Goal: Task Accomplishment & Management: Complete application form

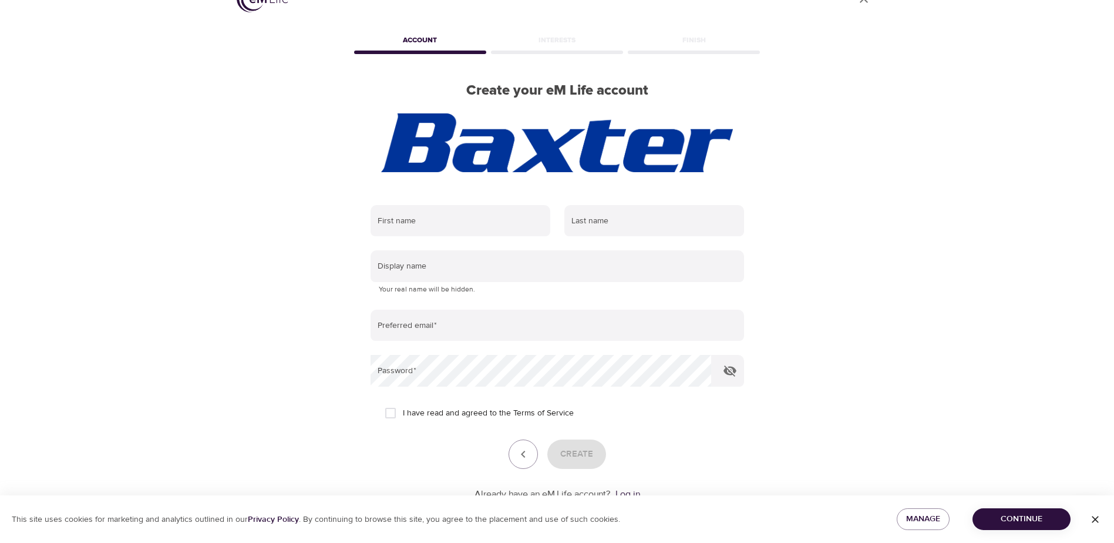
scroll to position [8, 0]
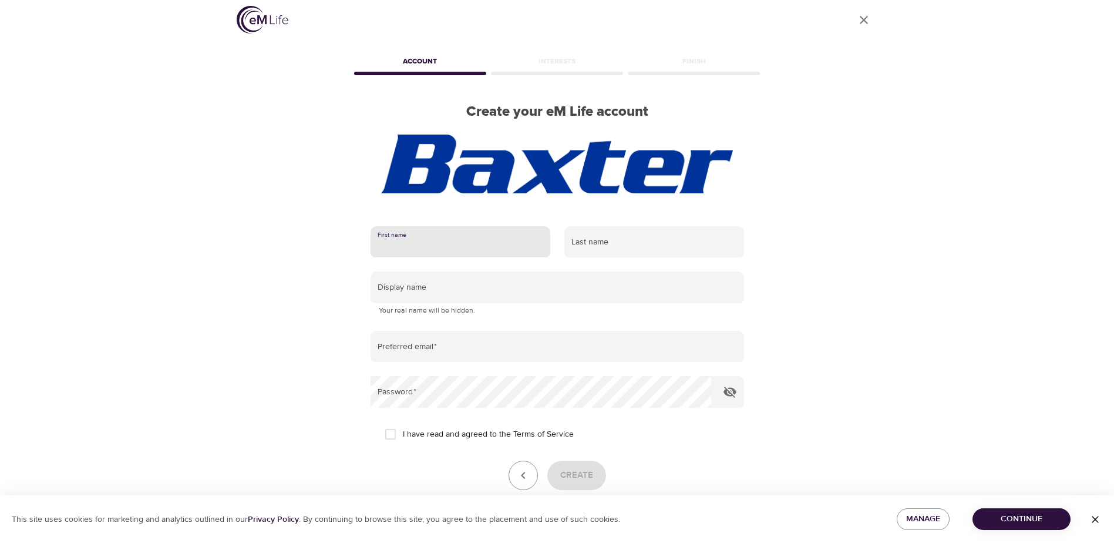
click at [466, 242] on input "text" at bounding box center [461, 242] width 180 height 32
type input "[PERSON_NAME]"
type input "[DOMAIN_NAME][PERSON_NAME]"
type input "[PERSON_NAME][EMAIL_ADDRESS][PERSON_NAME][DOMAIN_NAME]"
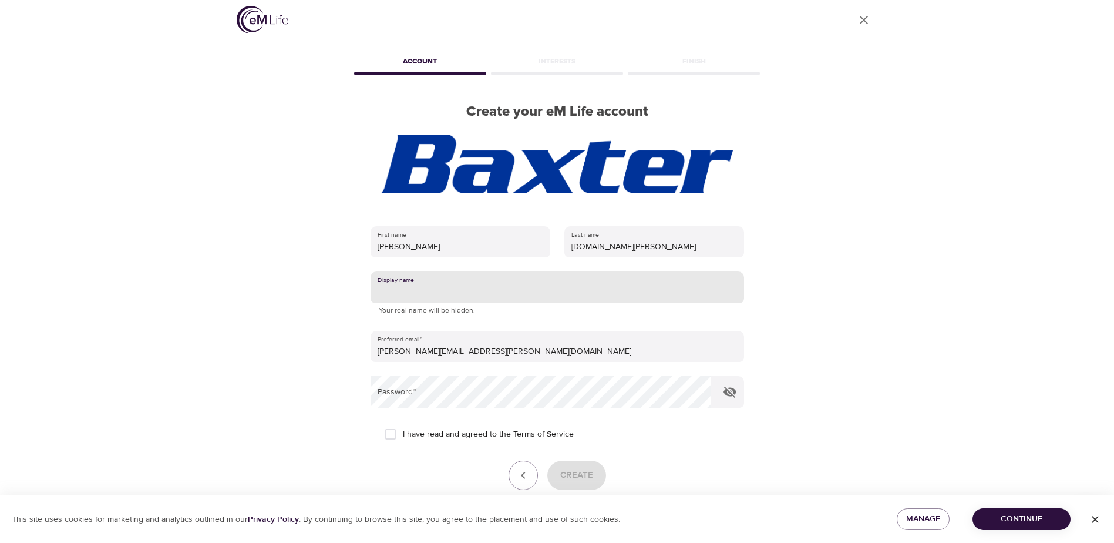
click at [465, 297] on input "text" at bounding box center [558, 287] width 374 height 32
type input "[PERSON_NAME]"
click at [403, 436] on span "I have read and agreed to the Terms of Service" at bounding box center [488, 434] width 171 height 12
click at [403, 436] on input "I have read and agreed to the Terms of Service" at bounding box center [390, 434] width 25 height 25
checkbox input "true"
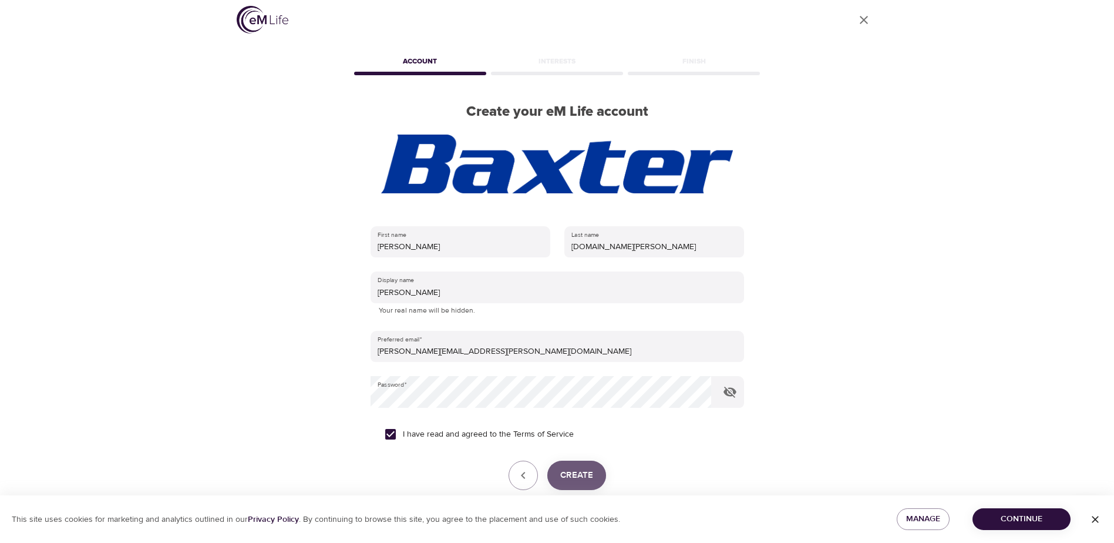
click at [571, 478] on span "Create" at bounding box center [576, 475] width 33 height 15
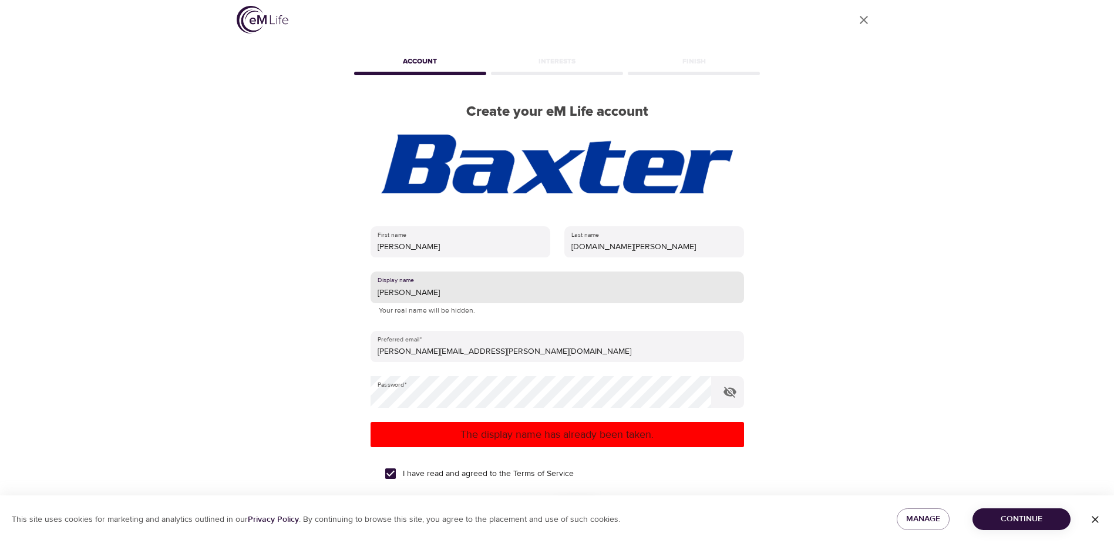
click at [453, 288] on input "[PERSON_NAME]" at bounding box center [558, 287] width 374 height 32
type input "[PERSON_NAME]"
click at [634, 471] on div "I have read and agreed to the Terms of Service" at bounding box center [557, 473] width 345 height 25
click at [1014, 517] on span "Continue" at bounding box center [1021, 519] width 79 height 15
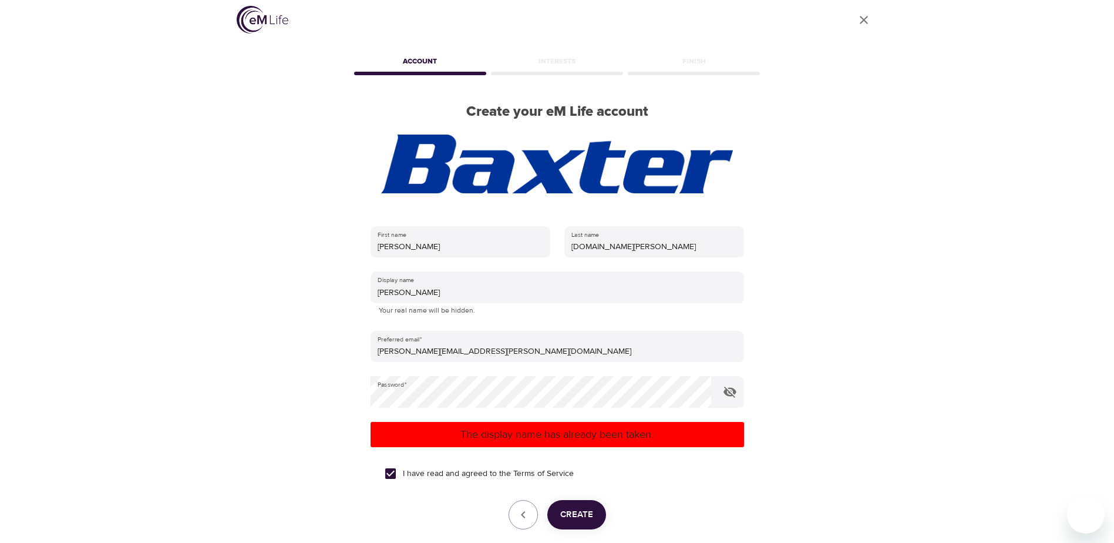
click at [448, 434] on p "The display name has already been taken." at bounding box center [557, 434] width 364 height 16
click at [565, 509] on span "Create" at bounding box center [576, 514] width 33 height 15
click at [446, 291] on input "[PERSON_NAME]" at bounding box center [558, 287] width 374 height 32
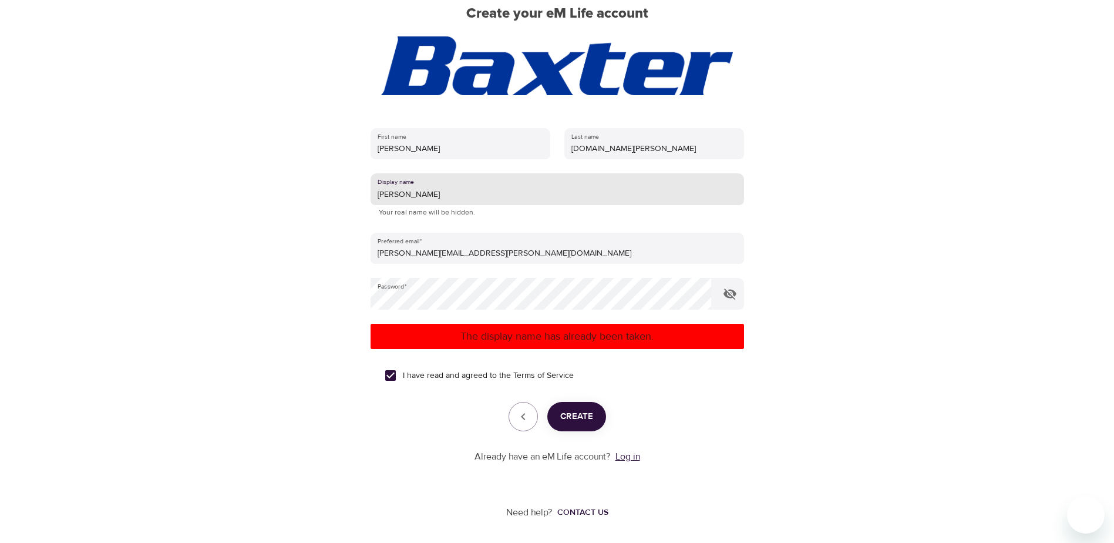
click at [637, 458] on link "Log in" at bounding box center [628, 457] width 25 height 12
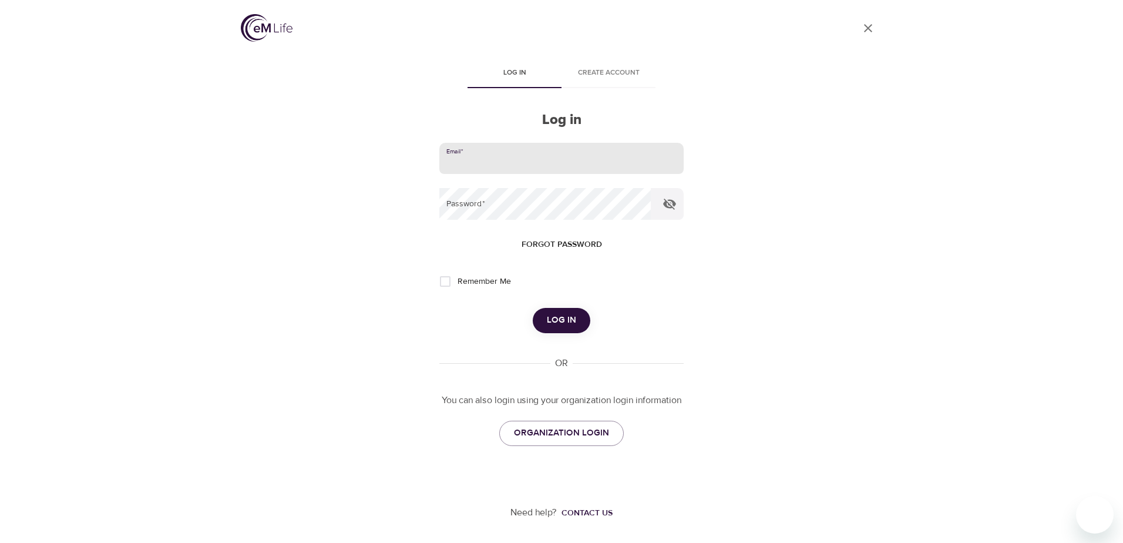
click at [506, 161] on input "email" at bounding box center [561, 159] width 244 height 32
type input "[PERSON_NAME][EMAIL_ADDRESS][PERSON_NAME][DOMAIN_NAME]"
click at [560, 322] on span "Log in" at bounding box center [561, 320] width 29 height 15
